Goal: Task Accomplishment & Management: Manage account settings

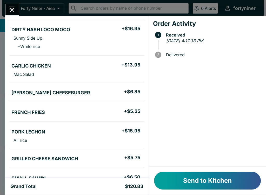
click at [182, 177] on button "Send to Kitchen" at bounding box center [207, 180] width 107 height 18
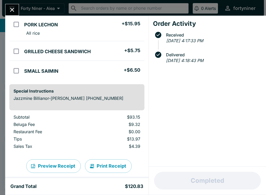
scroll to position [176, 0]
click at [12, 7] on icon "Close" at bounding box center [12, 9] width 7 height 7
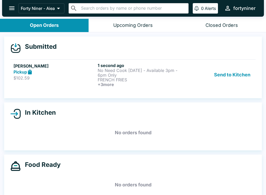
click at [154, 77] on p "No Need Cook [DATE] - Available 3pm - 6pm Only" at bounding box center [139, 72] width 82 height 9
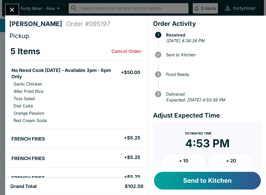
click at [191, 178] on button "Send to Kitchen" at bounding box center [207, 180] width 107 height 18
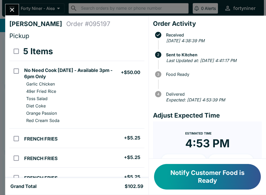
click at [9, 7] on icon "Close" at bounding box center [12, 9] width 7 height 7
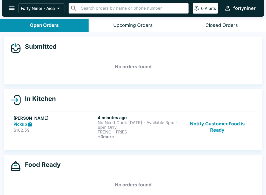
click at [56, 138] on div "[PERSON_NAME] Pickup $102.59" at bounding box center [55, 127] width 82 height 24
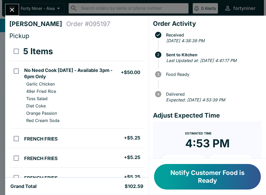
scroll to position [-2, 0]
click at [12, 8] on icon "Close" at bounding box center [12, 9] width 7 height 7
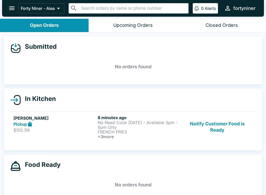
click at [59, 133] on div "[PERSON_NAME] Pickup $102.59" at bounding box center [55, 127] width 82 height 24
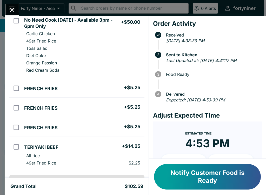
scroll to position [28, 0]
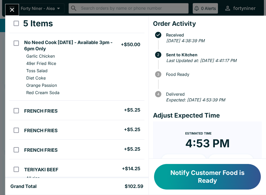
click at [13, 5] on button "Close" at bounding box center [11, 9] width 13 height 11
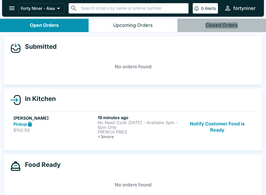
click at [221, 25] on div "Closed Orders" at bounding box center [222, 25] width 33 height 6
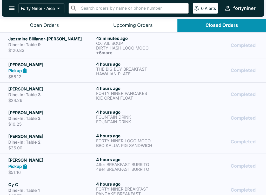
click at [180, 50] on h6 "+ 6 more" at bounding box center [139, 52] width 86 height 5
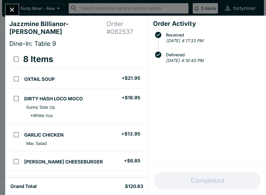
click at [18, 12] on button "Close" at bounding box center [11, 9] width 13 height 11
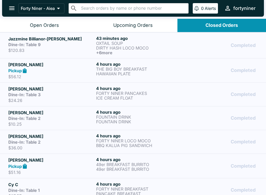
click at [26, 24] on button "Open Orders" at bounding box center [44, 25] width 89 height 13
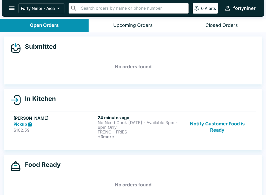
click at [219, 124] on button "Notify Customer Food is Ready" at bounding box center [217, 127] width 71 height 24
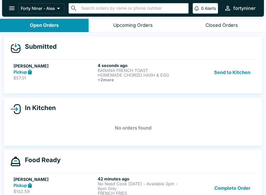
click at [60, 84] on link "[PERSON_NAME] $57.01 4 seconds ago BANANA FRENCH TOAST HOMEMADE CHORIZO HASH & …" at bounding box center [133, 72] width 246 height 26
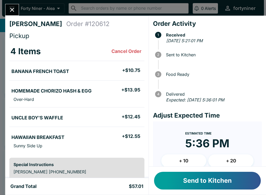
click at [199, 178] on button "Send to Kitchen" at bounding box center [207, 180] width 107 height 18
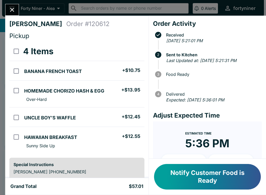
click at [9, 10] on icon "Close" at bounding box center [12, 9] width 7 height 7
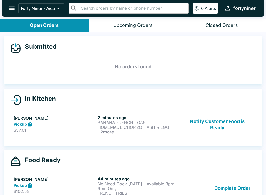
click at [208, 122] on button "Notify Customer Food is Ready" at bounding box center [217, 124] width 71 height 19
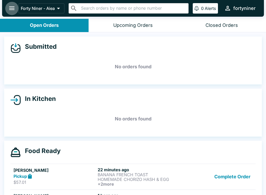
click at [12, 4] on button "open drawer" at bounding box center [11, 8] width 13 height 13
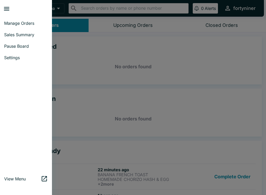
click at [12, 30] on link "Sales Summary" at bounding box center [26, 34] width 52 height 11
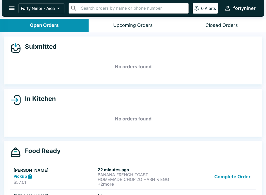
select select "03:00"
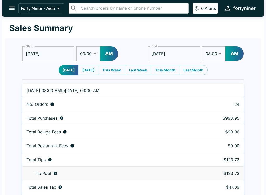
click at [92, 51] on select "01:00 01:30 02:00 02:30 03:00 03:30 04:00 04:30 05:00 05:30 06:00 06:30 07:00 0…" at bounding box center [89, 53] width 24 height 15
select select "02:00"
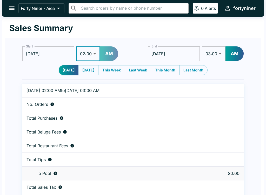
click at [109, 49] on button "AM" at bounding box center [109, 53] width 18 height 15
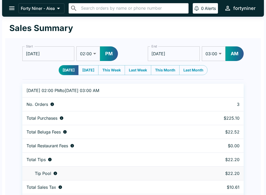
click at [11, 8] on icon "open drawer" at bounding box center [11, 9] width 5 height 4
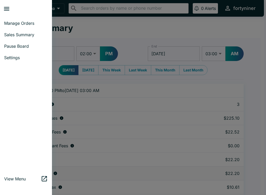
click at [6, 20] on link "Manage Orders" at bounding box center [26, 22] width 52 height 11
